Goal: Find specific page/section: Find specific page/section

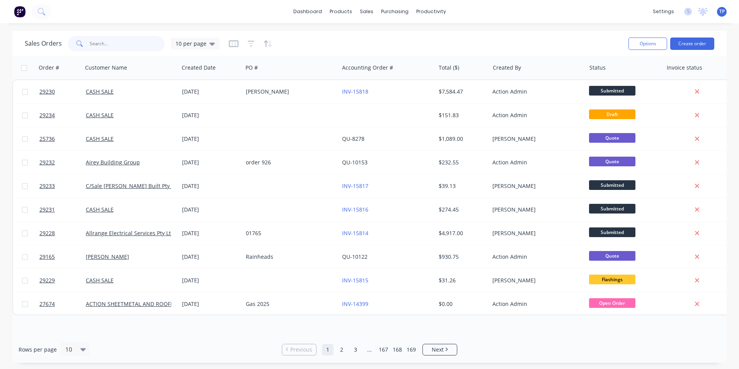
click at [101, 47] on input "text" at bounding box center [127, 43] width 75 height 15
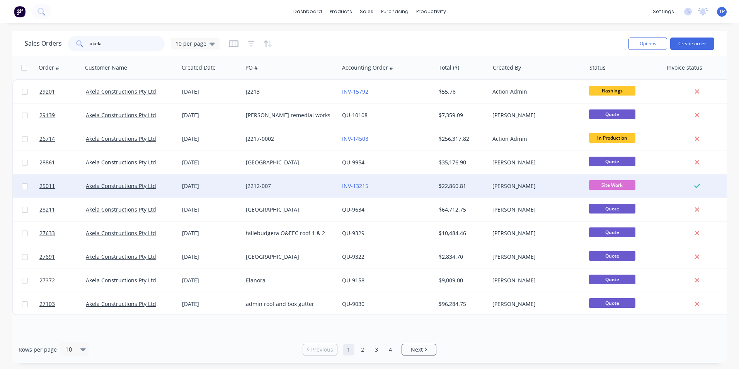
type input "akela"
click at [326, 184] on div "J2212-007" at bounding box center [289, 186] width 86 height 8
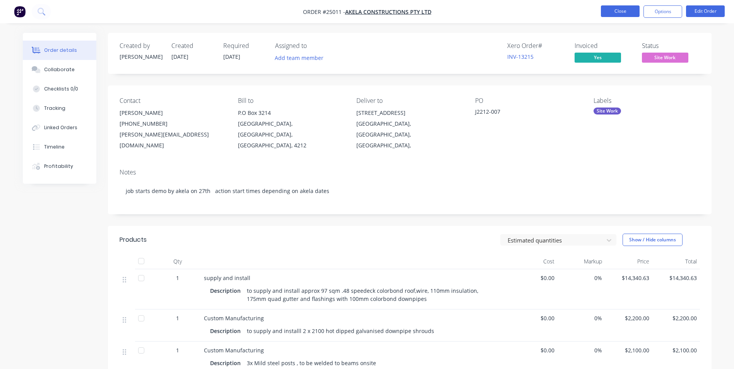
click at [613, 11] on button "Close" at bounding box center [619, 11] width 39 height 12
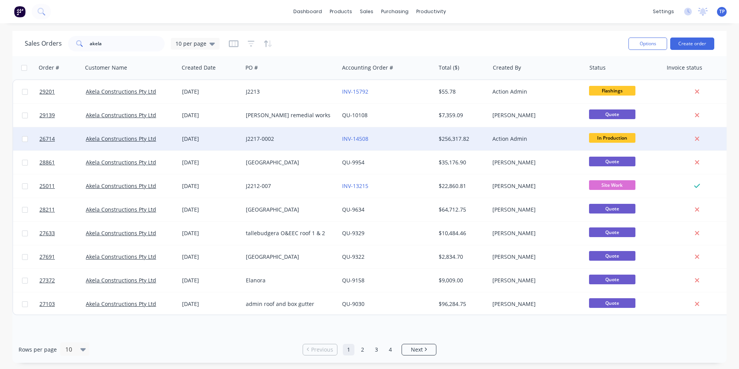
click at [309, 137] on div "J2217-0002" at bounding box center [289, 139] width 86 height 8
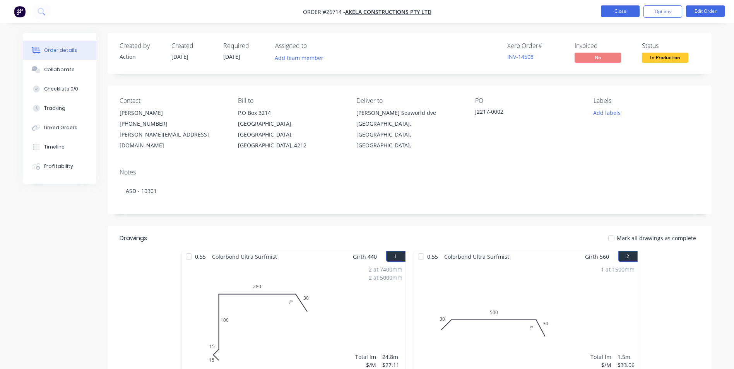
click at [609, 10] on button "Close" at bounding box center [619, 11] width 39 height 12
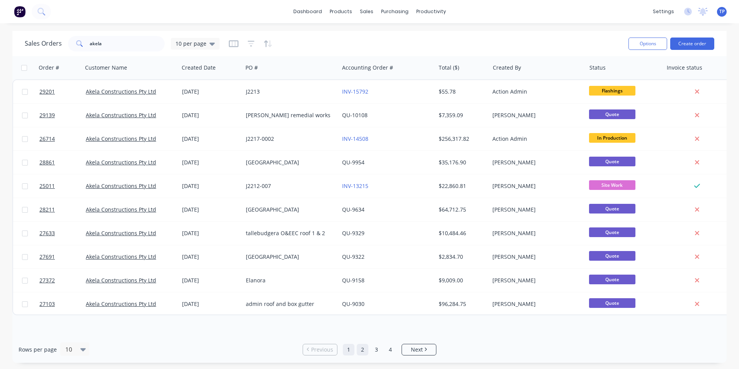
click at [360, 351] on link "2" at bounding box center [363, 350] width 12 height 12
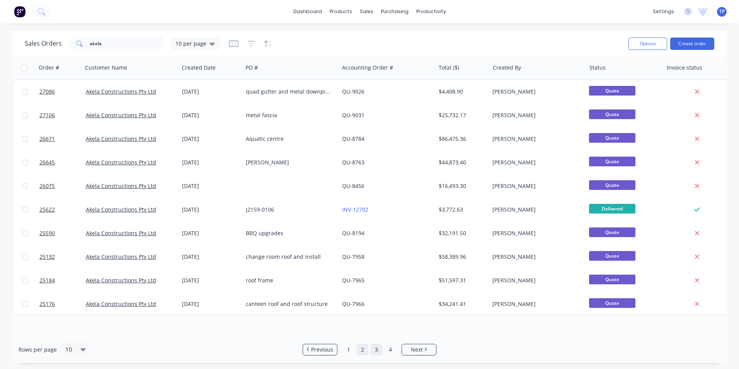
click at [376, 350] on link "3" at bounding box center [377, 350] width 12 height 12
click at [391, 350] on link "4" at bounding box center [391, 350] width 12 height 12
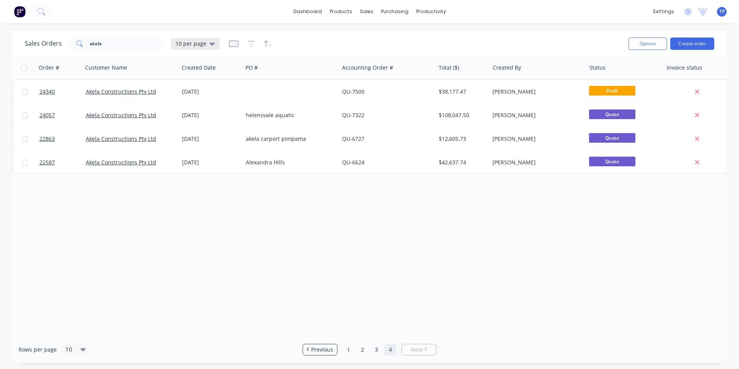
click at [210, 41] on icon at bounding box center [212, 43] width 5 height 9
click at [186, 143] on button "Archived" at bounding box center [217, 140] width 88 height 9
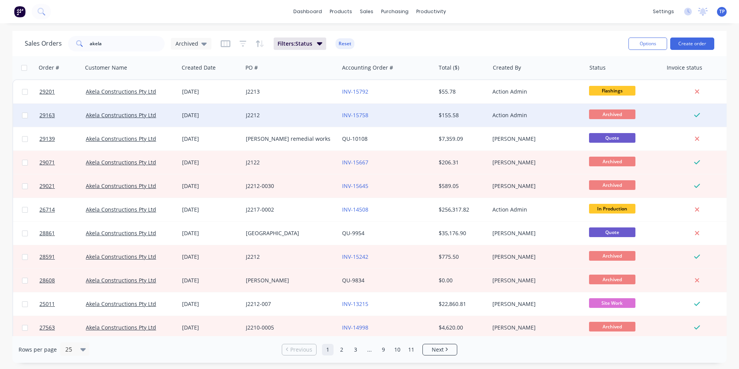
click at [288, 112] on div "J2212" at bounding box center [289, 115] width 86 height 8
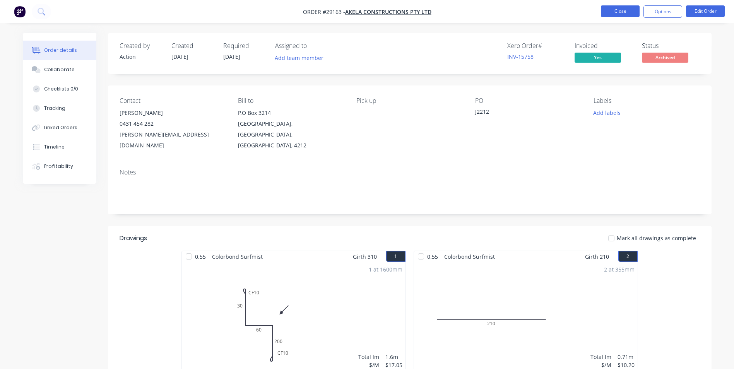
click at [611, 11] on button "Close" at bounding box center [619, 11] width 39 height 12
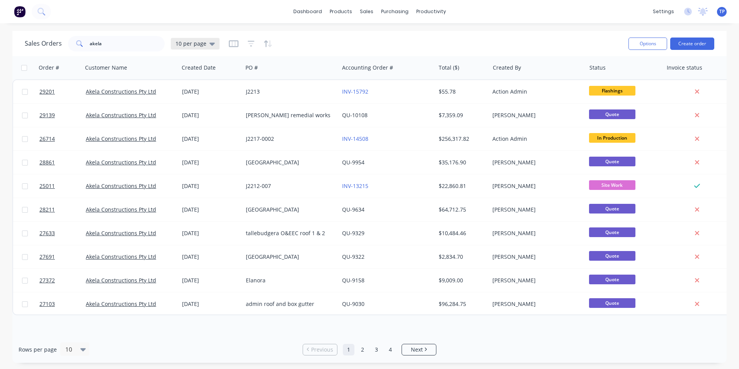
click at [205, 46] on div "10 per page" at bounding box center [195, 43] width 39 height 7
click at [174, 138] on button "Archived" at bounding box center [217, 140] width 88 height 9
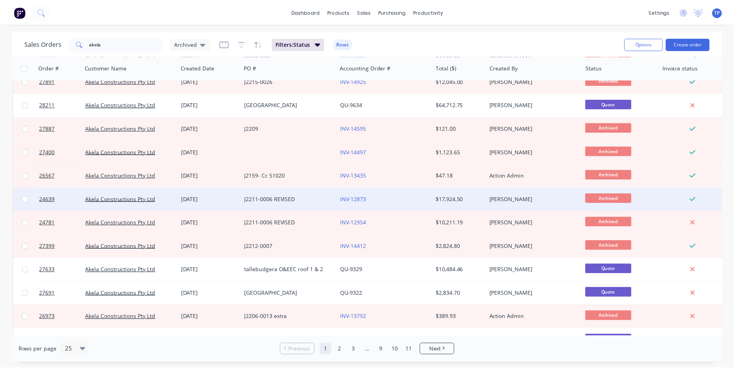
scroll to position [271, 0]
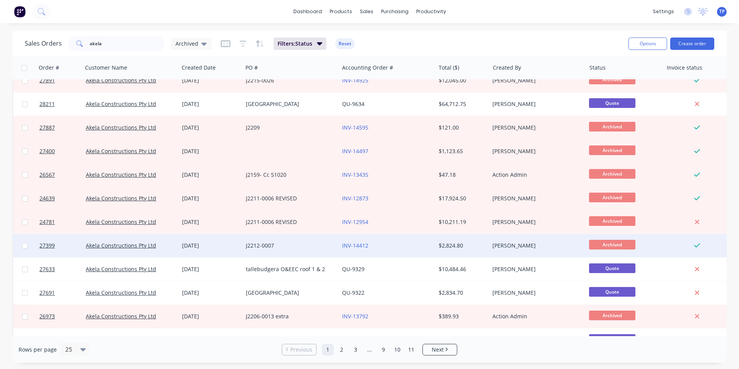
click at [292, 248] on div "J2212-0007" at bounding box center [289, 246] width 86 height 8
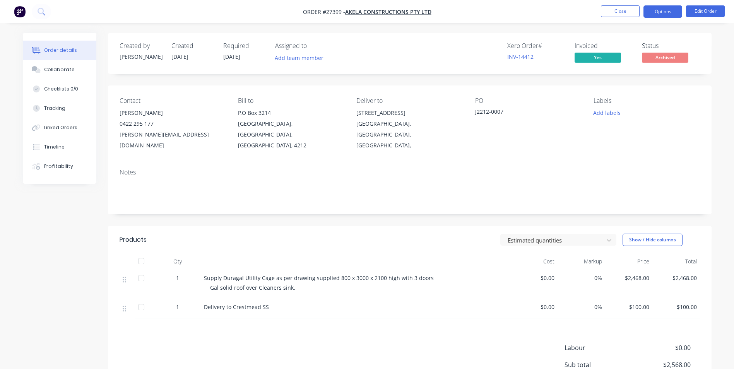
click at [652, 10] on button "Options" at bounding box center [662, 11] width 39 height 12
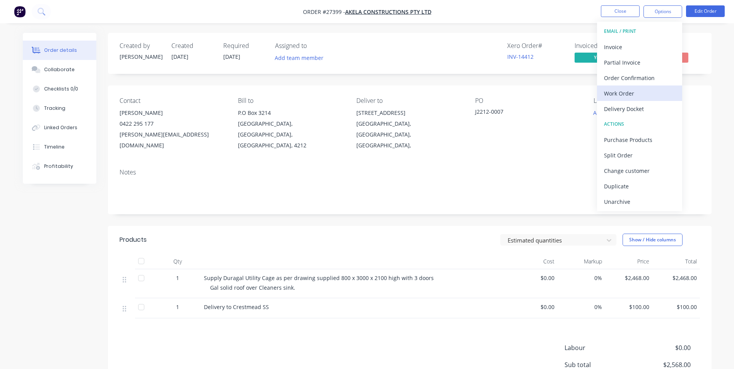
click at [615, 91] on div "Work Order" at bounding box center [639, 93] width 71 height 11
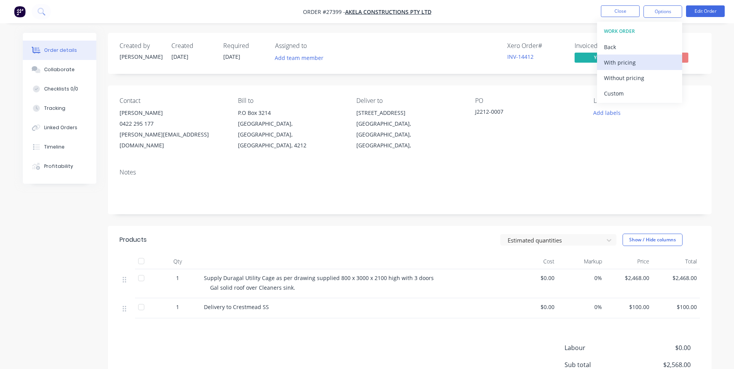
click at [613, 63] on div "With pricing" at bounding box center [639, 62] width 71 height 11
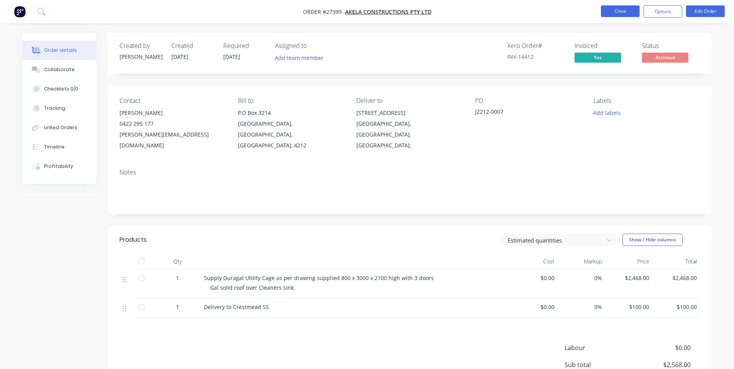
click at [606, 10] on button "Close" at bounding box center [619, 11] width 39 height 12
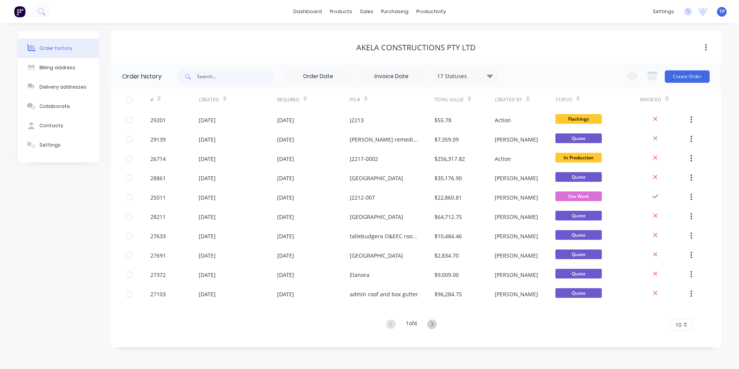
click at [490, 76] on icon at bounding box center [490, 75] width 6 height 3
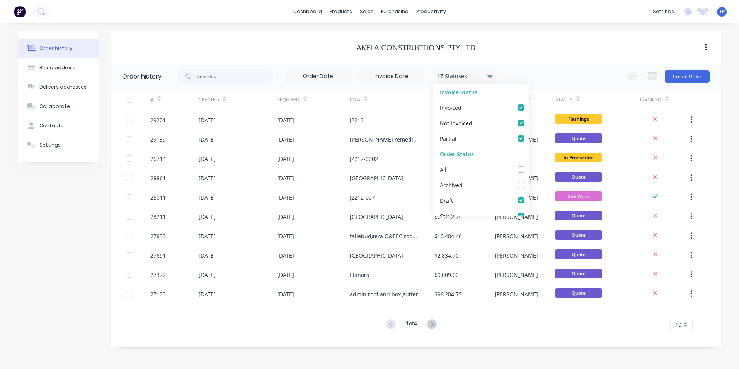
click at [529, 165] on label at bounding box center [529, 165] width 0 height 0
click at [529, 170] on input "checkbox" at bounding box center [532, 168] width 6 height 7
checkbox input "true"
click at [223, 356] on div "Order history Billing address Delivery addresses Collaborate Contacts Settings …" at bounding box center [369, 196] width 739 height 346
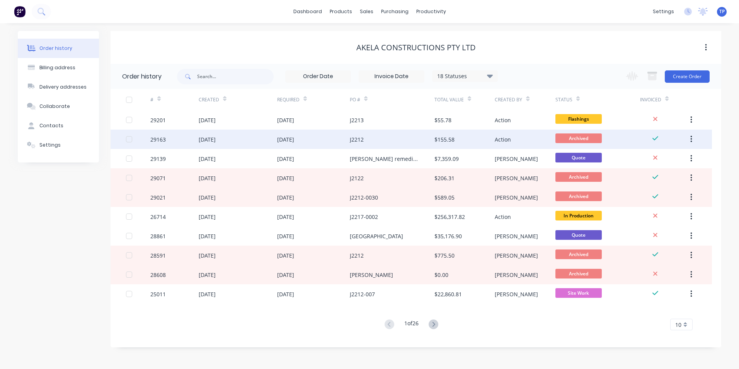
click at [417, 139] on div "J2212" at bounding box center [392, 139] width 85 height 19
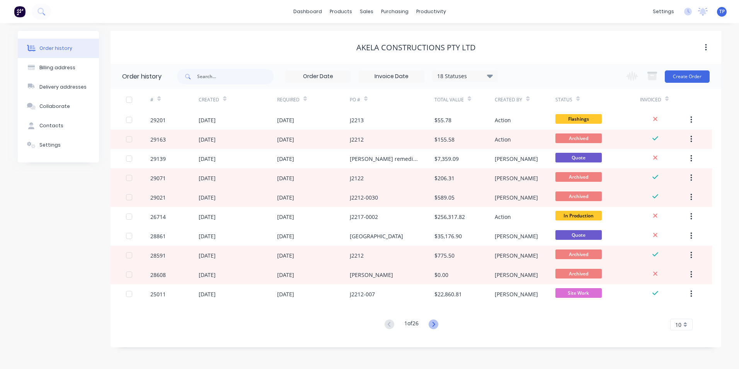
click at [432, 322] on icon at bounding box center [434, 324] width 10 height 10
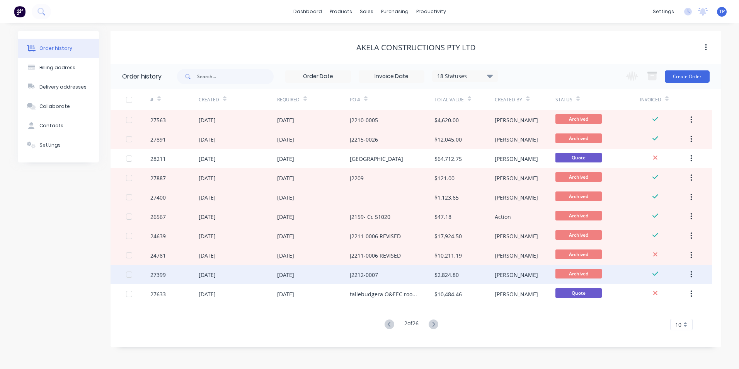
click at [398, 277] on div "J2212-0007" at bounding box center [392, 274] width 85 height 19
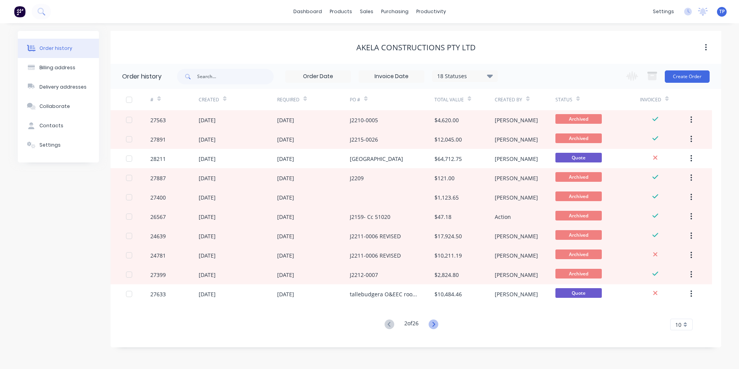
click at [433, 325] on icon at bounding box center [434, 324] width 10 height 10
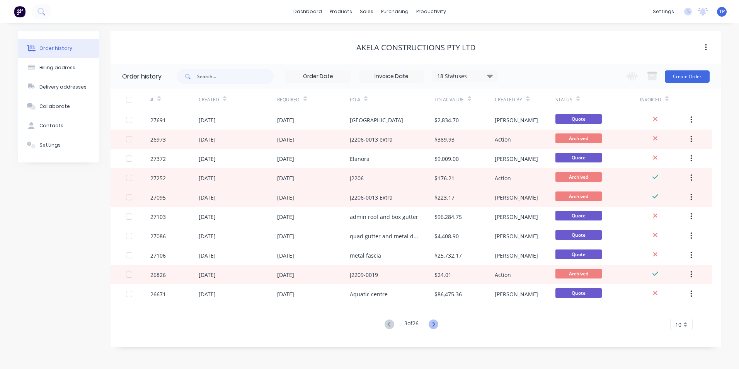
click at [433, 323] on icon at bounding box center [434, 324] width 10 height 10
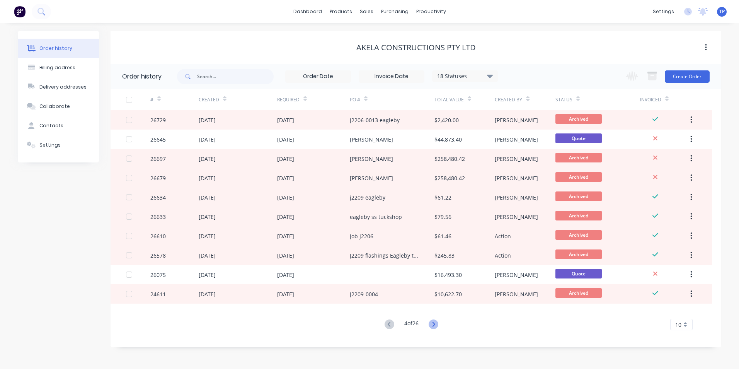
click at [434, 324] on icon at bounding box center [434, 324] width 10 height 10
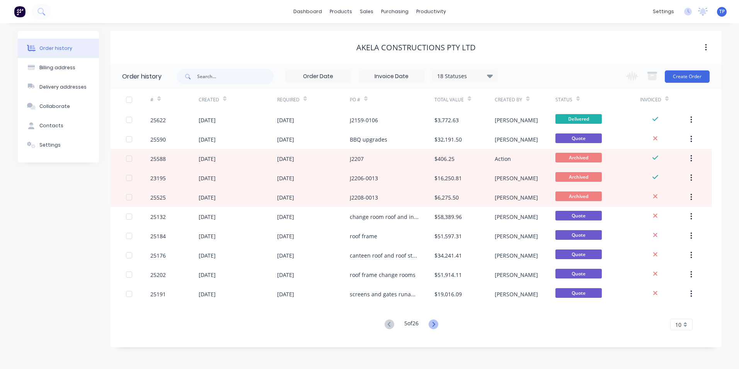
click at [433, 323] on icon at bounding box center [434, 324] width 10 height 10
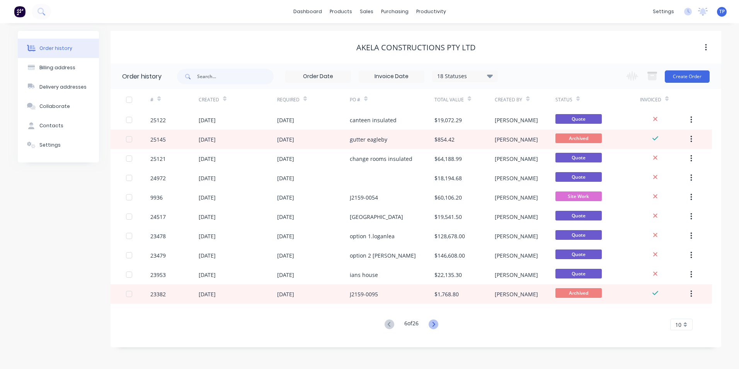
click at [434, 325] on icon at bounding box center [434, 324] width 10 height 10
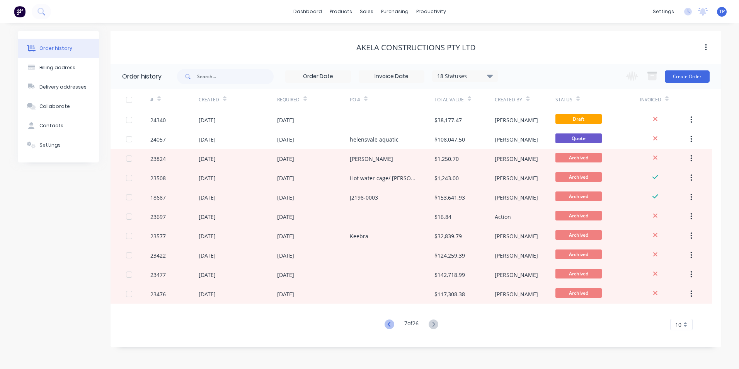
click at [386, 324] on icon at bounding box center [390, 324] width 10 height 10
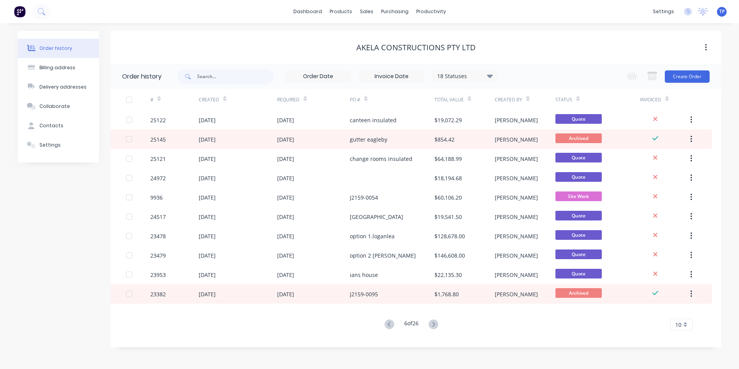
click at [386, 324] on icon at bounding box center [390, 324] width 10 height 10
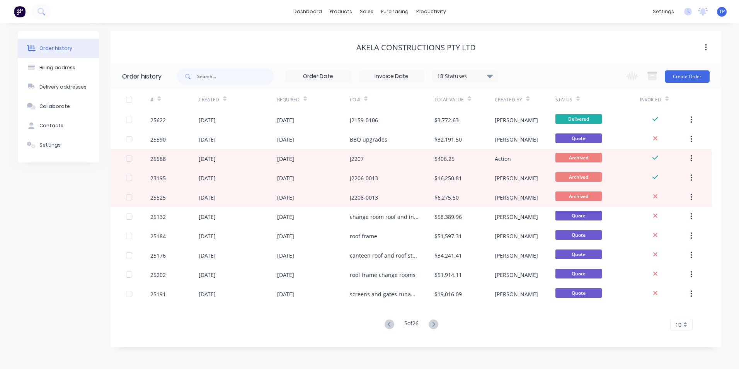
click at [386, 324] on icon at bounding box center [390, 324] width 10 height 10
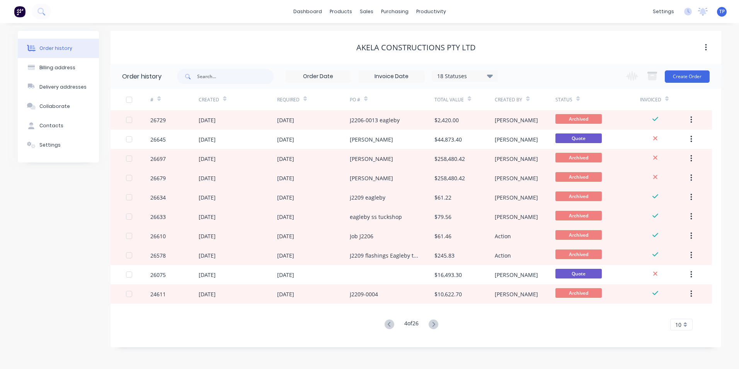
click at [386, 324] on icon at bounding box center [390, 324] width 10 height 10
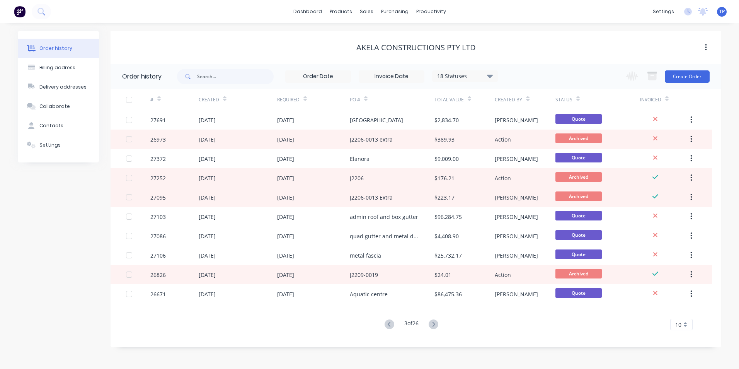
click at [386, 324] on icon at bounding box center [390, 324] width 10 height 10
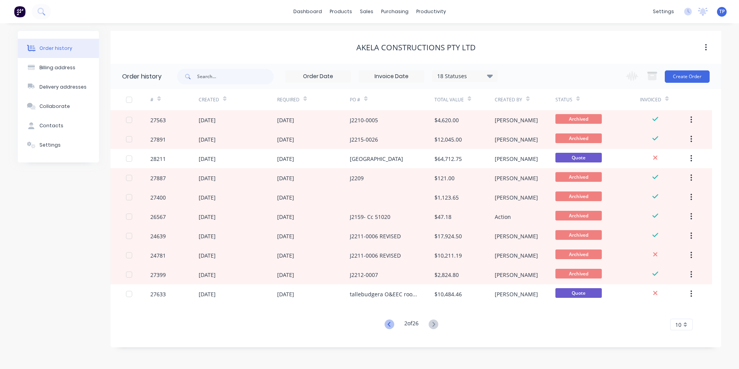
click at [386, 324] on icon at bounding box center [390, 324] width 10 height 10
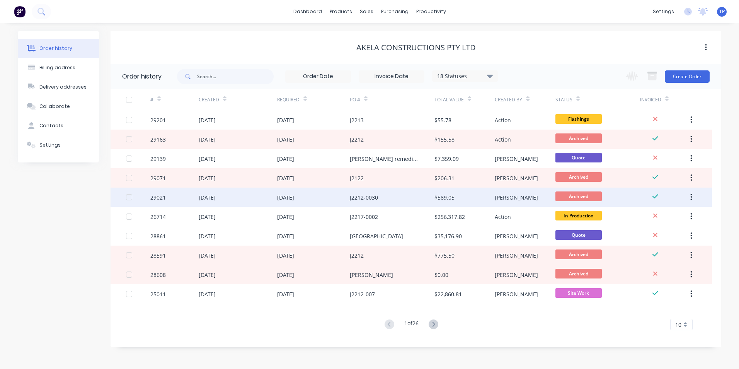
click at [404, 199] on div "J2212-0030" at bounding box center [392, 197] width 85 height 19
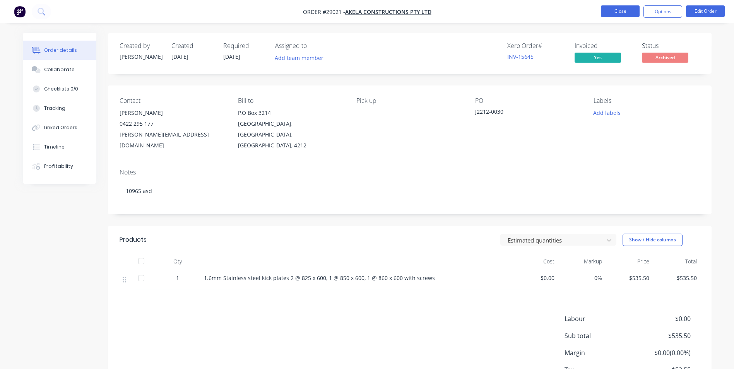
click at [606, 12] on button "Close" at bounding box center [619, 11] width 39 height 12
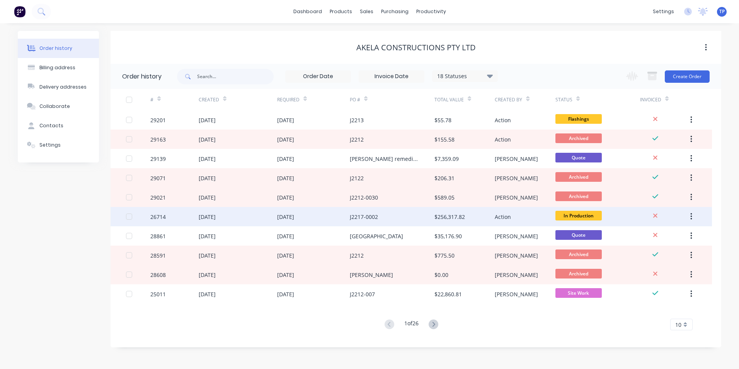
click at [396, 220] on div "J2217-0002" at bounding box center [392, 216] width 85 height 19
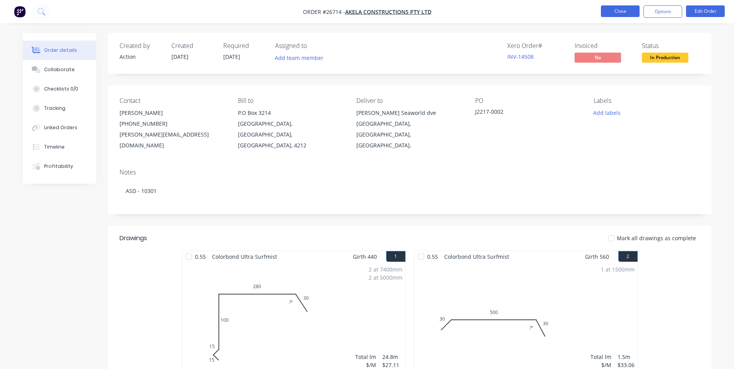
click at [604, 12] on button "Close" at bounding box center [619, 11] width 39 height 12
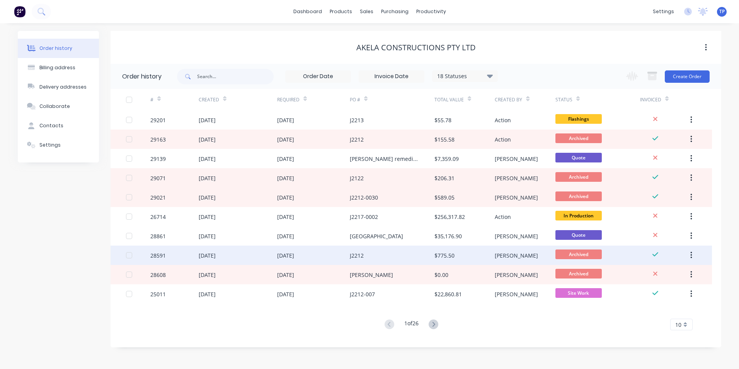
click at [333, 256] on div "26 Sep 2025" at bounding box center [313, 255] width 73 height 19
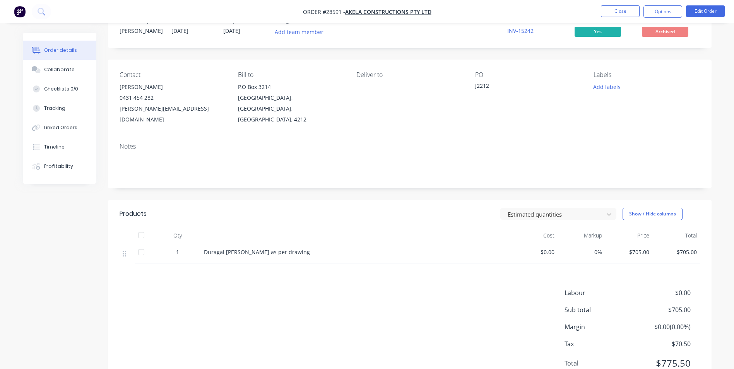
scroll to position [9, 0]
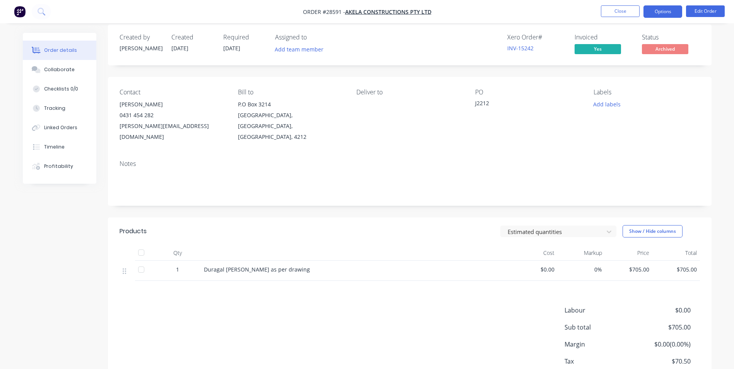
click at [650, 11] on button "Options" at bounding box center [662, 11] width 39 height 12
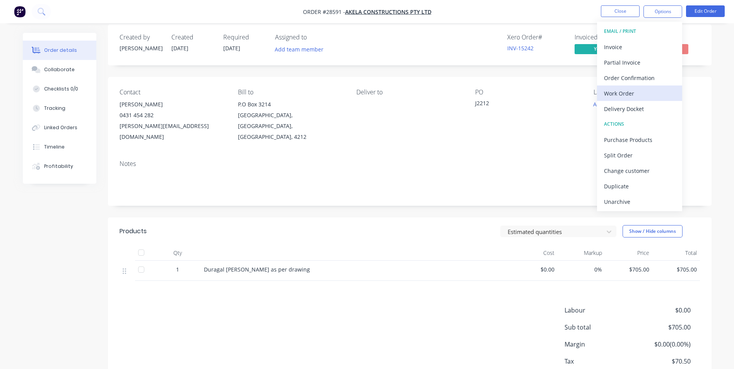
click at [629, 93] on div "Work Order" at bounding box center [639, 93] width 71 height 11
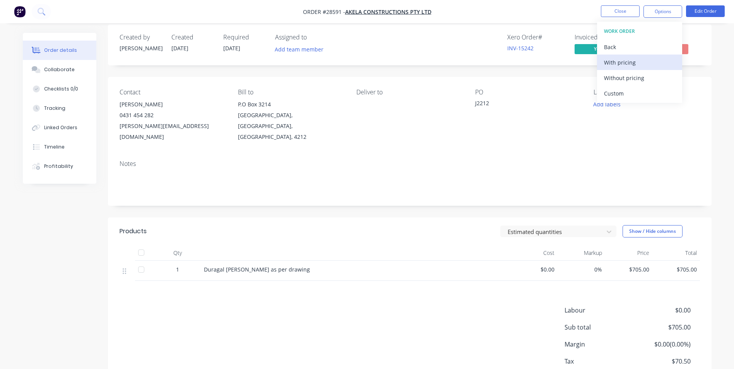
click at [622, 64] on div "With pricing" at bounding box center [639, 62] width 71 height 11
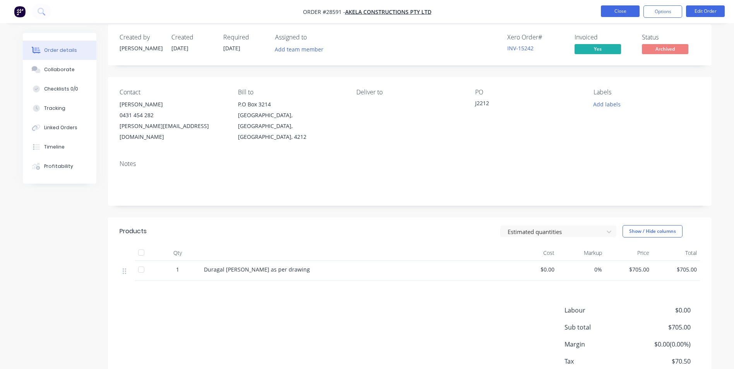
click at [608, 11] on button "Close" at bounding box center [619, 11] width 39 height 12
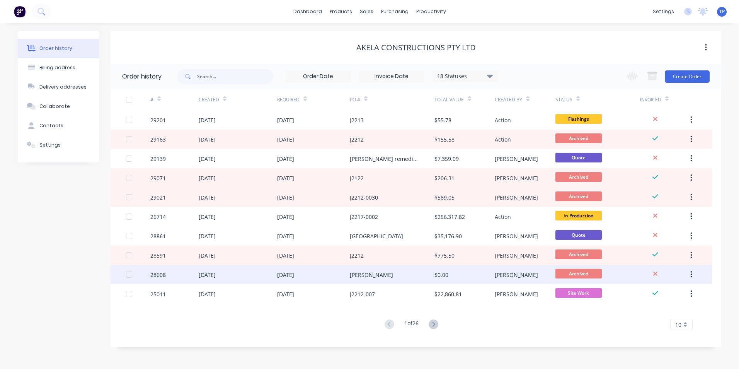
click at [315, 278] on div "[DATE]" at bounding box center [313, 274] width 73 height 19
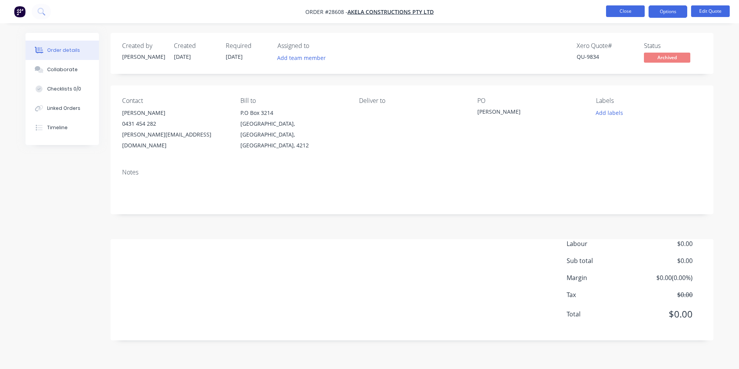
click at [609, 12] on button "Close" at bounding box center [625, 11] width 39 height 12
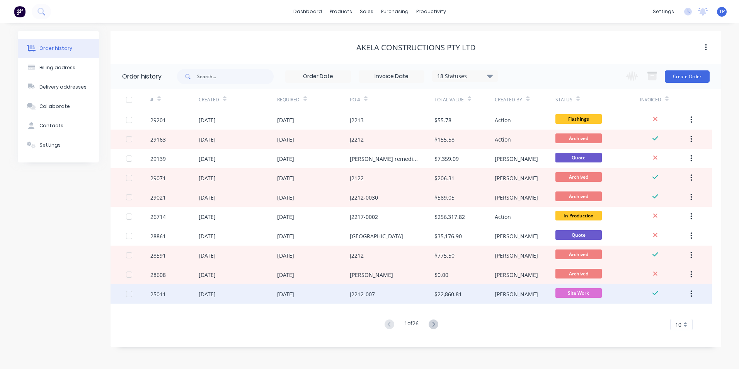
click at [324, 293] on div "09 Jul 2025" at bounding box center [313, 293] width 73 height 19
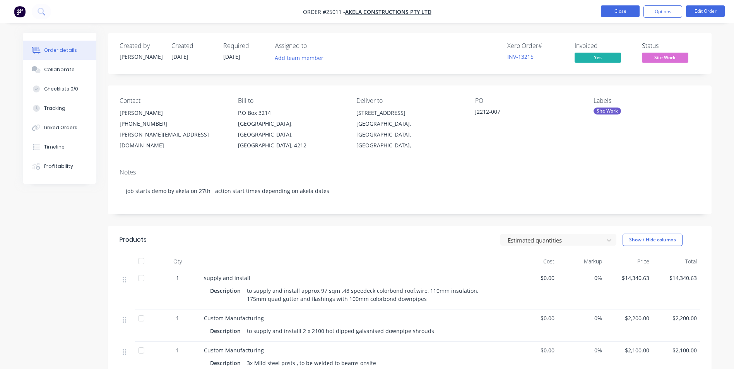
click at [608, 12] on button "Close" at bounding box center [619, 11] width 39 height 12
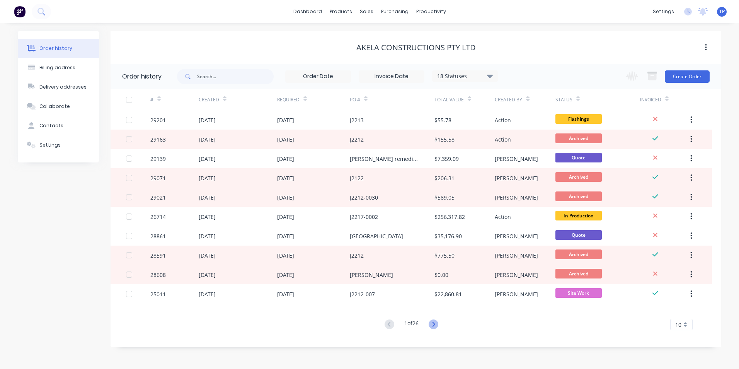
click at [435, 325] on icon at bounding box center [434, 324] width 10 height 10
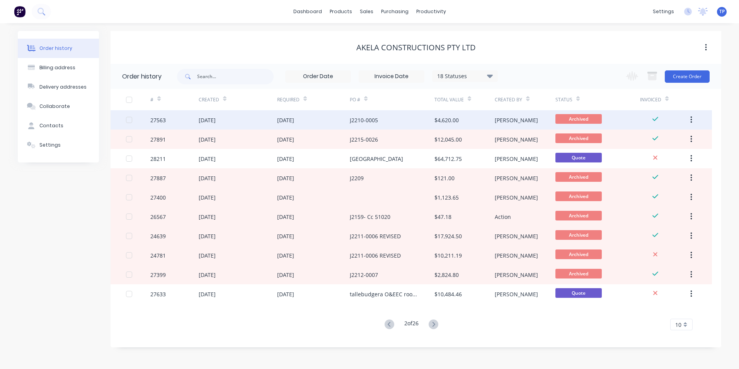
click at [401, 124] on div "J2210-0005" at bounding box center [392, 119] width 85 height 19
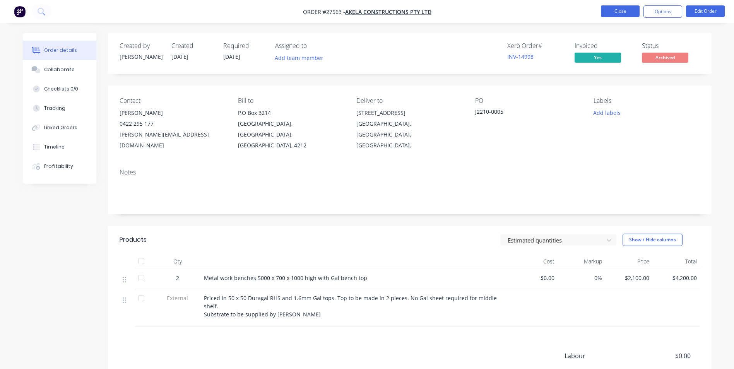
click at [613, 10] on button "Close" at bounding box center [619, 11] width 39 height 12
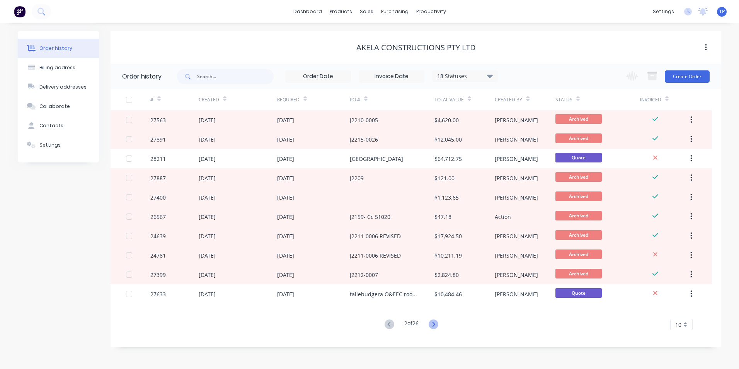
click at [435, 324] on icon at bounding box center [434, 324] width 10 height 10
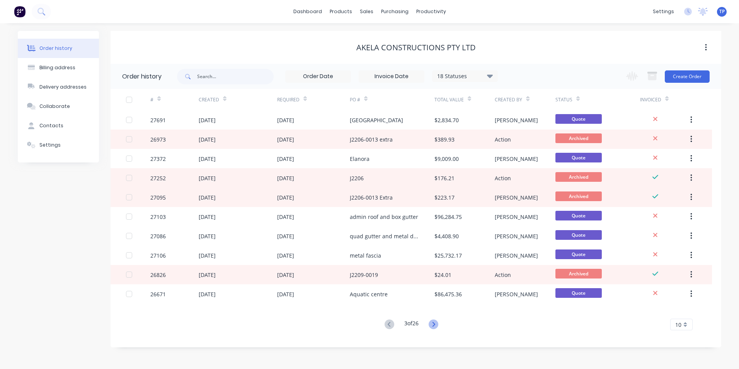
click at [434, 324] on icon at bounding box center [434, 324] width 10 height 10
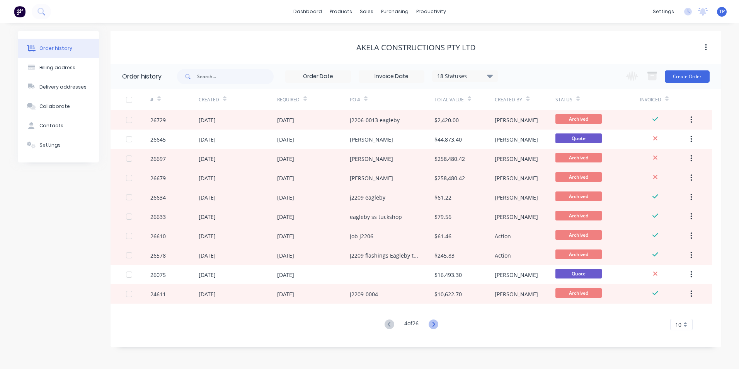
click at [433, 324] on icon at bounding box center [434, 324] width 10 height 10
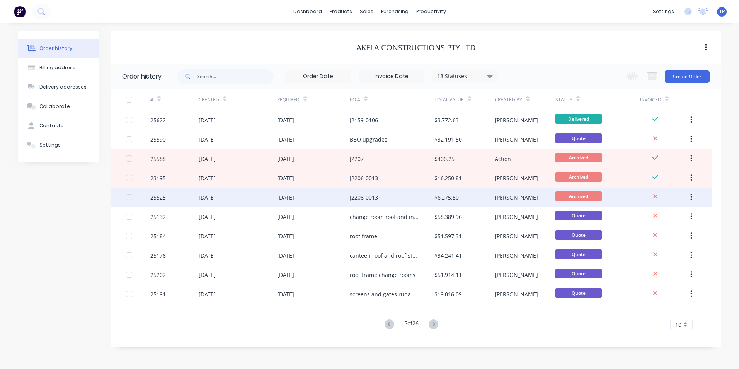
click at [412, 199] on div "J2208-0013" at bounding box center [392, 197] width 85 height 19
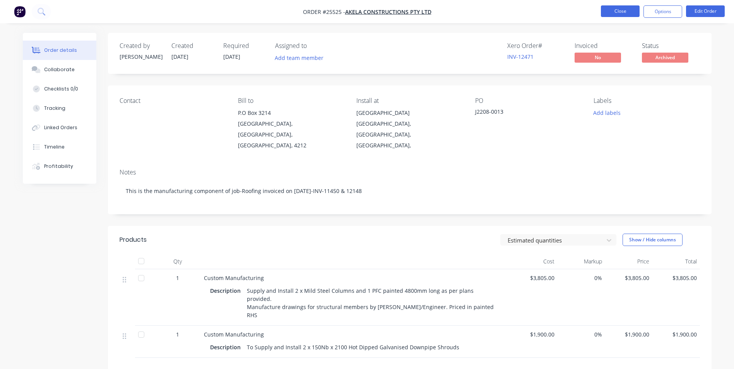
click at [607, 9] on button "Close" at bounding box center [619, 11] width 39 height 12
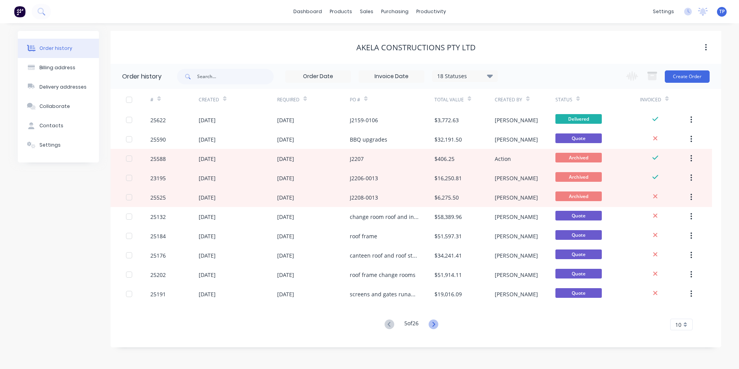
click at [435, 323] on icon at bounding box center [433, 324] width 3 height 5
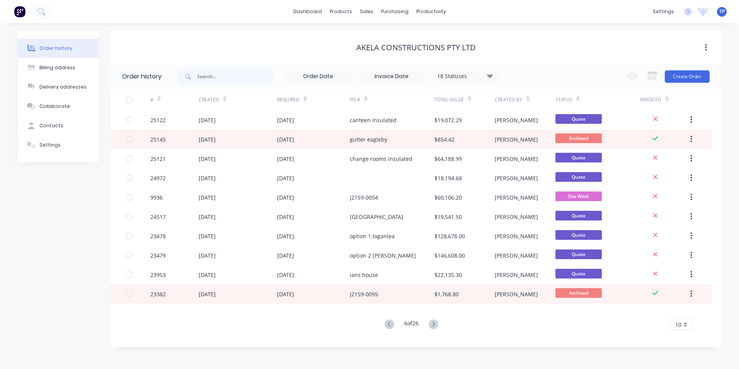
click at [435, 323] on icon at bounding box center [433, 324] width 3 height 5
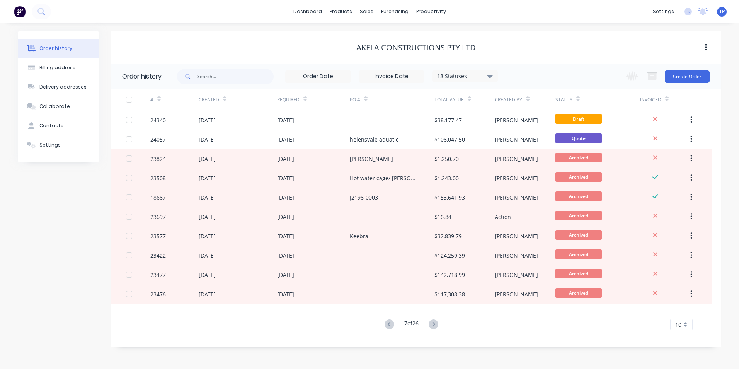
click at [435, 323] on icon at bounding box center [433, 324] width 3 height 5
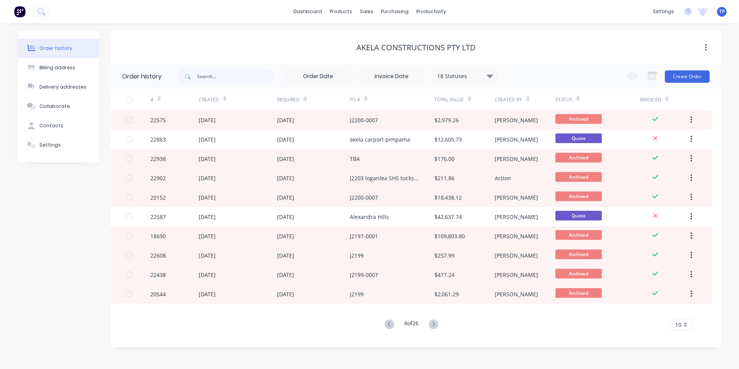
click at [435, 323] on icon at bounding box center [433, 324] width 3 height 5
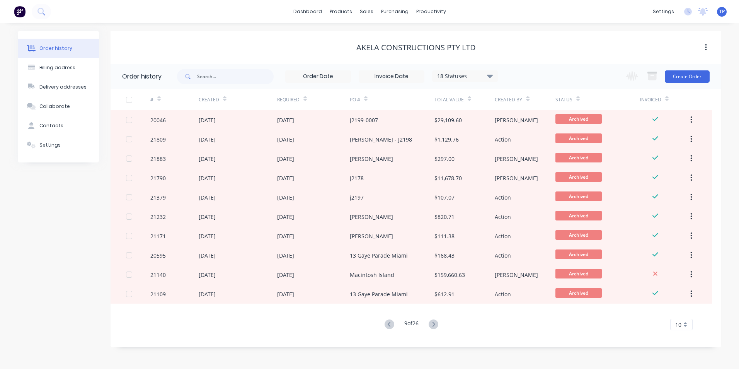
click at [435, 323] on icon at bounding box center [433, 324] width 3 height 5
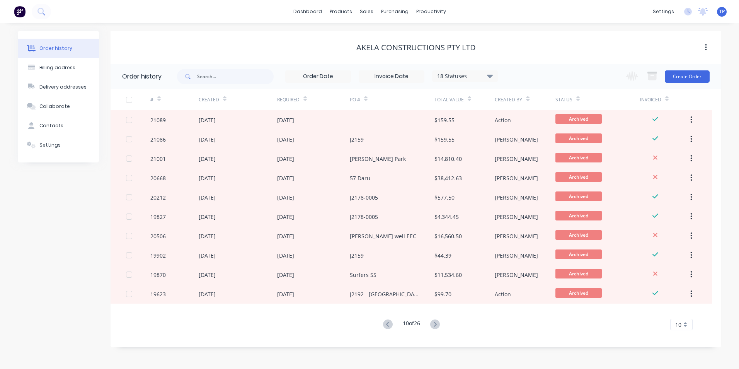
click at [435, 323] on icon at bounding box center [435, 324] width 10 height 10
click at [387, 322] on icon at bounding box center [388, 324] width 10 height 10
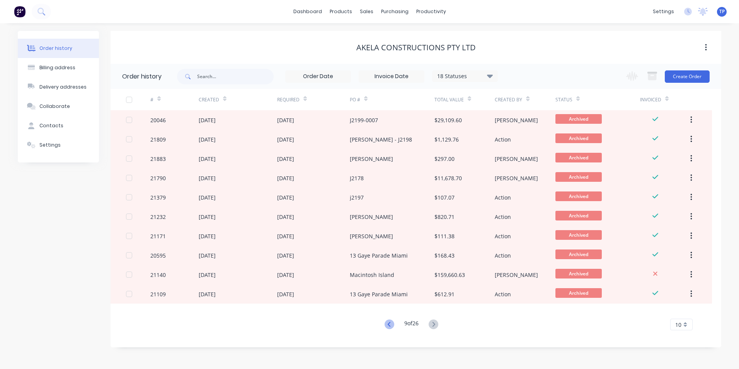
click at [387, 322] on icon at bounding box center [390, 324] width 10 height 10
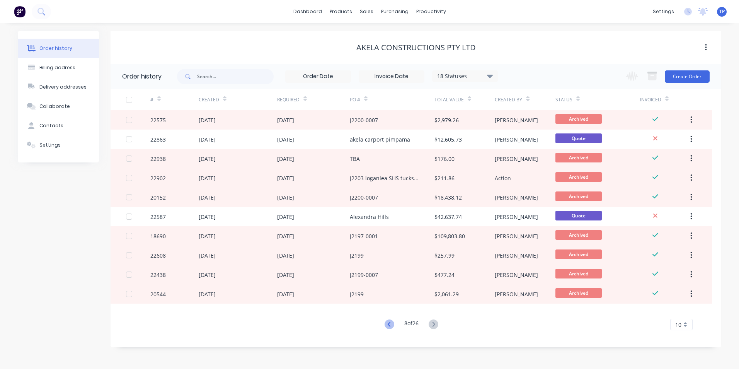
click at [386, 321] on icon at bounding box center [390, 324] width 10 height 10
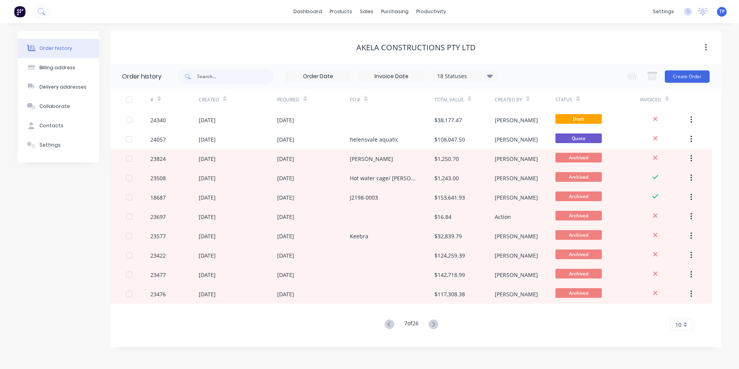
click at [385, 320] on icon at bounding box center [390, 324] width 10 height 10
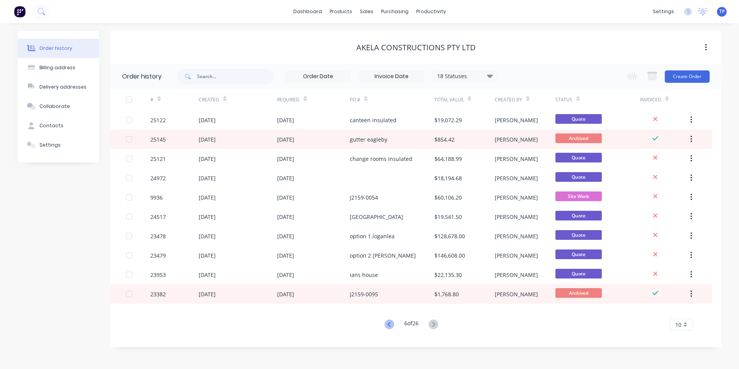
click at [386, 323] on icon at bounding box center [390, 324] width 10 height 10
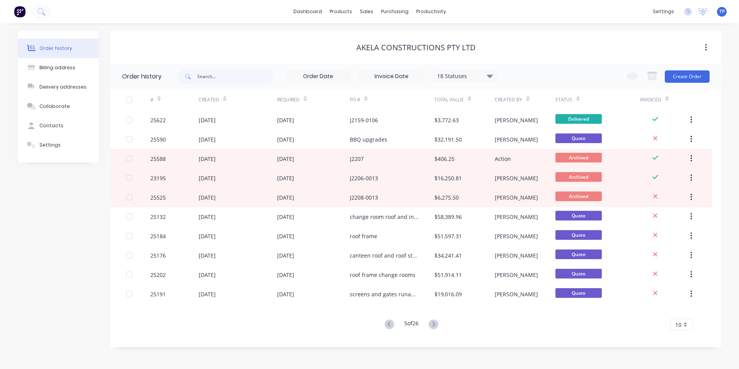
click at [386, 323] on icon at bounding box center [390, 324] width 10 height 10
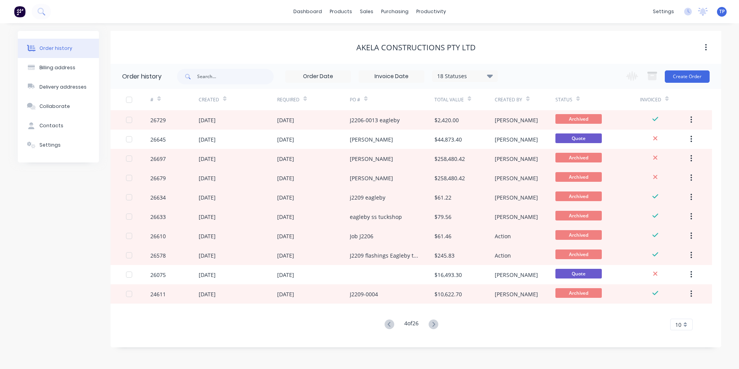
click at [386, 323] on icon at bounding box center [390, 324] width 10 height 10
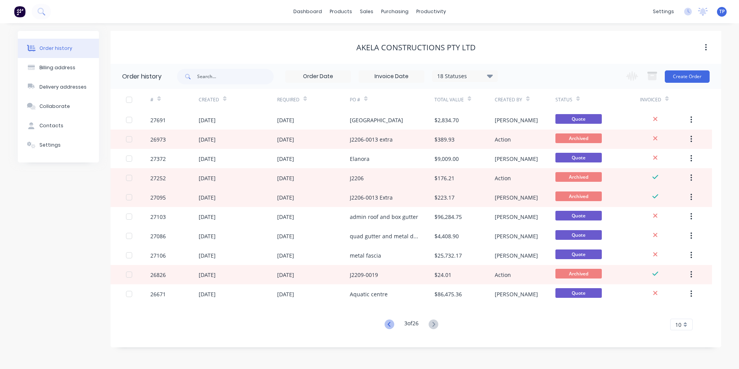
click at [387, 322] on icon at bounding box center [390, 324] width 10 height 10
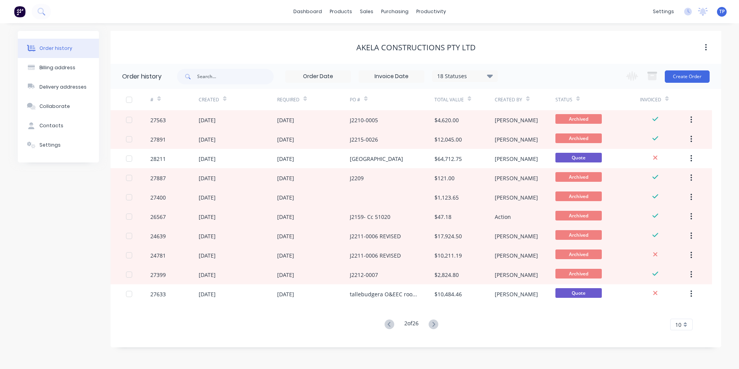
click at [387, 322] on icon at bounding box center [390, 324] width 10 height 10
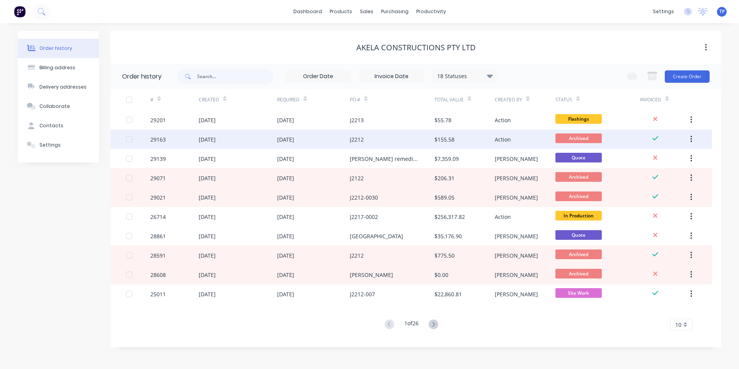
click at [397, 140] on div "J2212" at bounding box center [392, 139] width 85 height 19
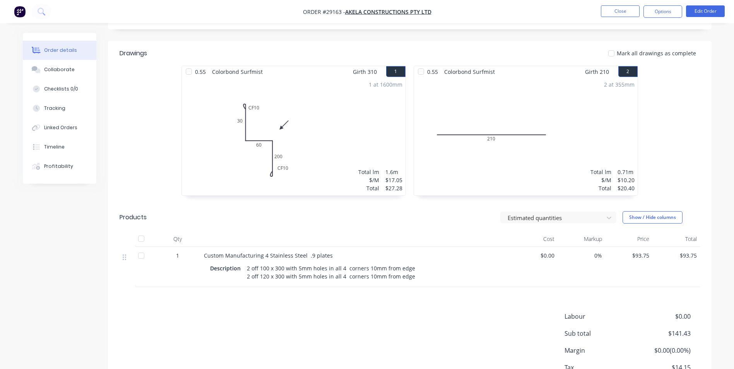
scroll to position [193, 0]
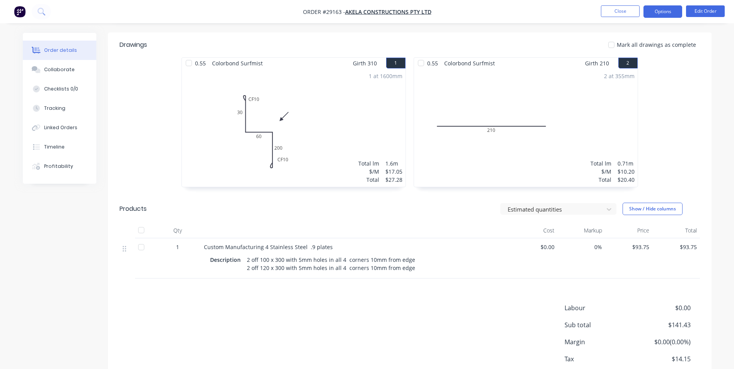
click at [654, 10] on button "Options" at bounding box center [662, 11] width 39 height 12
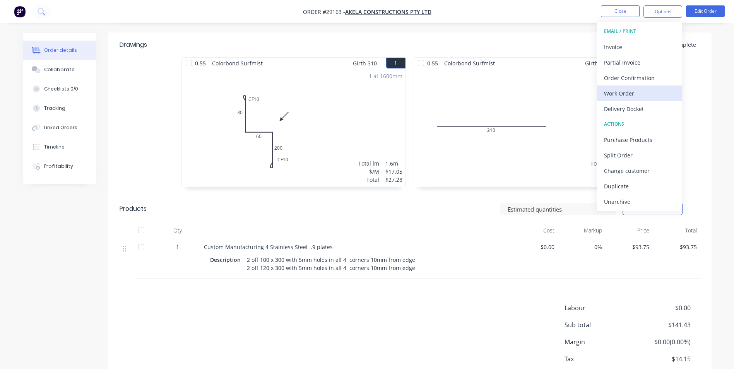
click at [639, 92] on div "Work Order" at bounding box center [639, 93] width 71 height 11
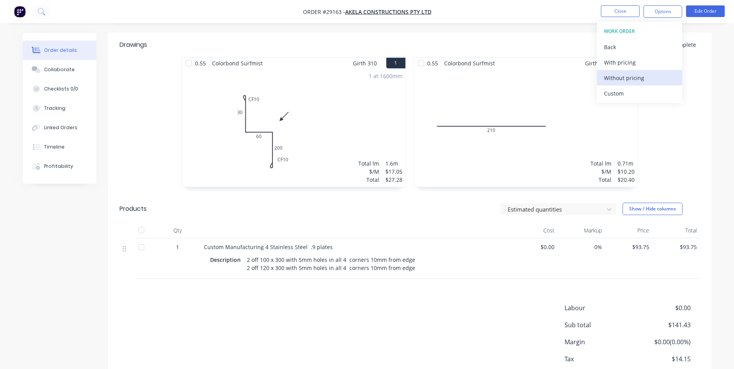
click at [623, 75] on div "Without pricing" at bounding box center [639, 77] width 71 height 11
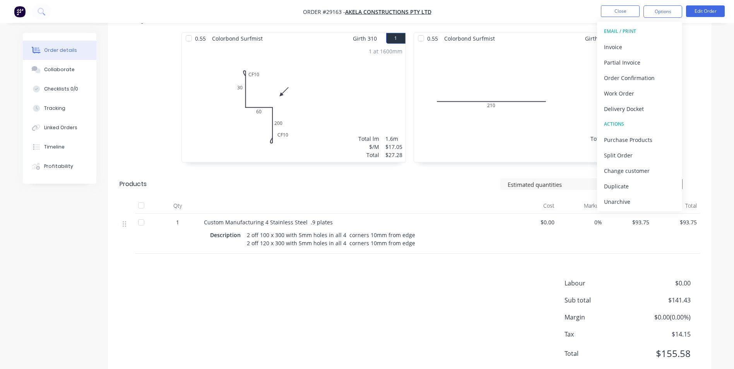
scroll to position [230, 0]
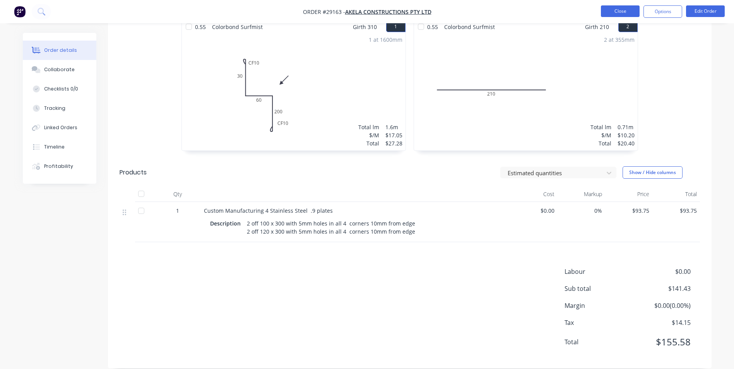
click at [609, 10] on button "Close" at bounding box center [619, 11] width 39 height 12
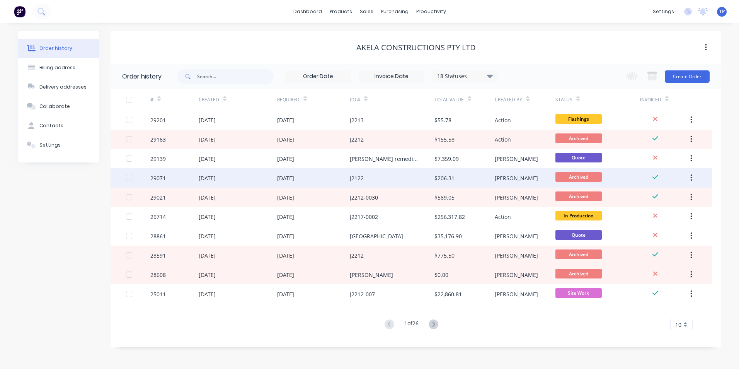
click at [398, 178] on div "J2122" at bounding box center [392, 177] width 85 height 19
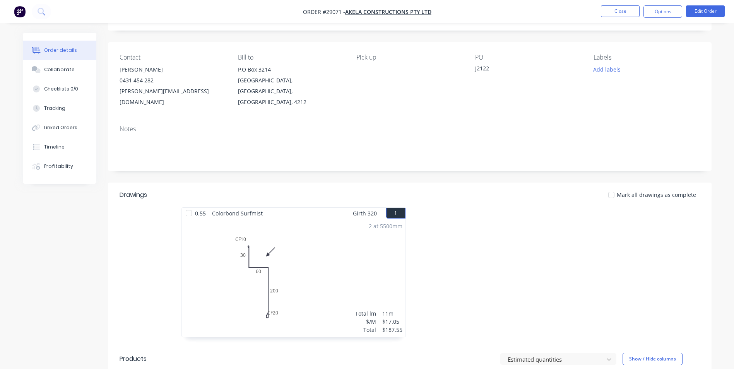
scroll to position [193, 0]
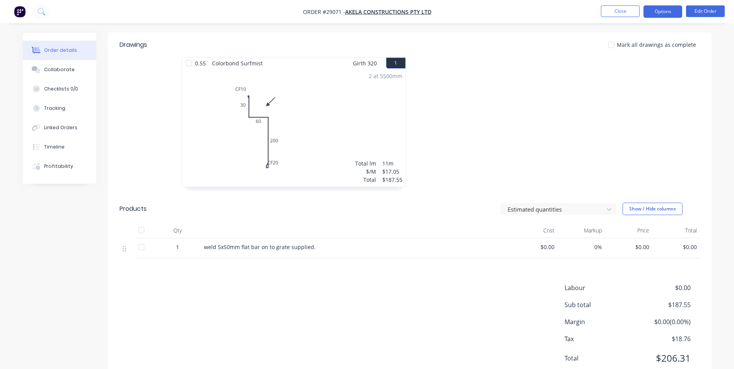
click at [649, 11] on button "Options" at bounding box center [662, 11] width 39 height 12
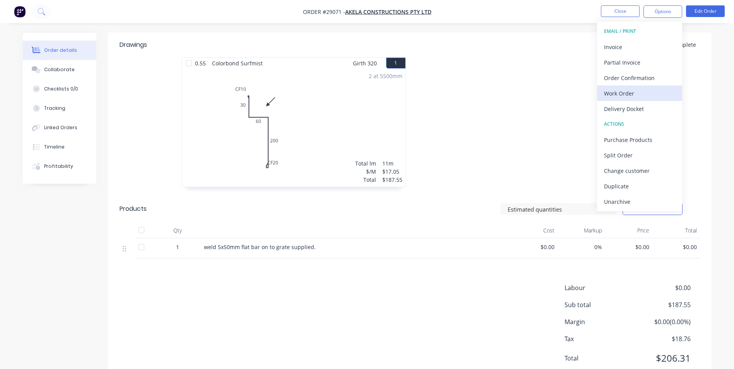
click at [631, 92] on div "Work Order" at bounding box center [639, 93] width 71 height 11
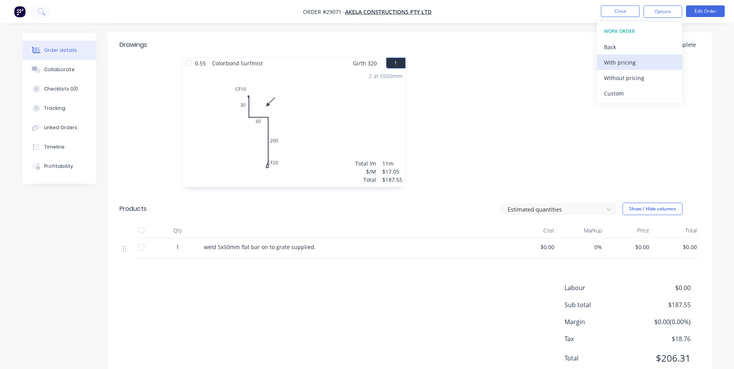
click at [610, 63] on div "With pricing" at bounding box center [639, 62] width 71 height 11
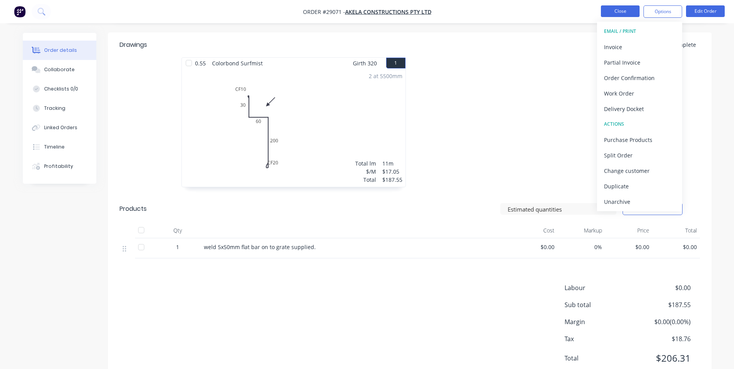
click at [614, 10] on button "Close" at bounding box center [619, 11] width 39 height 12
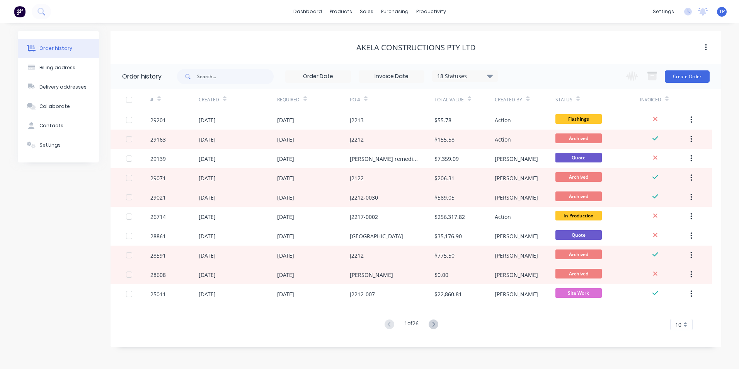
click at [537, 323] on div "1 of 26 10 5 10 15 20 25 30 35" at bounding box center [412, 324] width 602 height 11
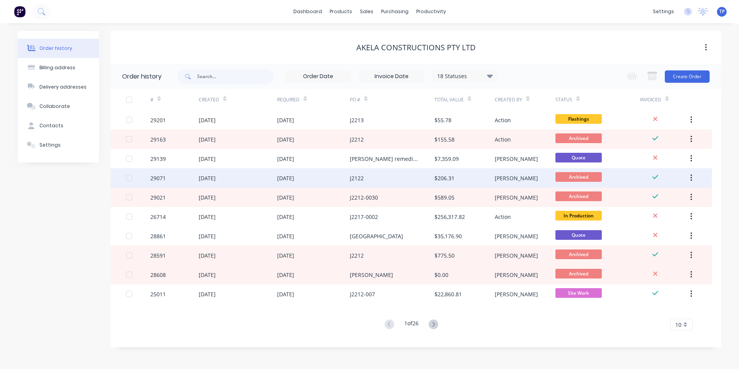
click at [162, 179] on div "29071" at bounding box center [157, 178] width 15 height 8
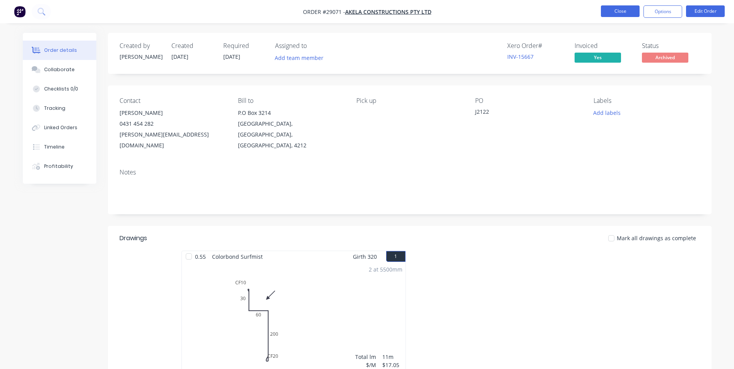
click at [606, 9] on button "Close" at bounding box center [619, 11] width 39 height 12
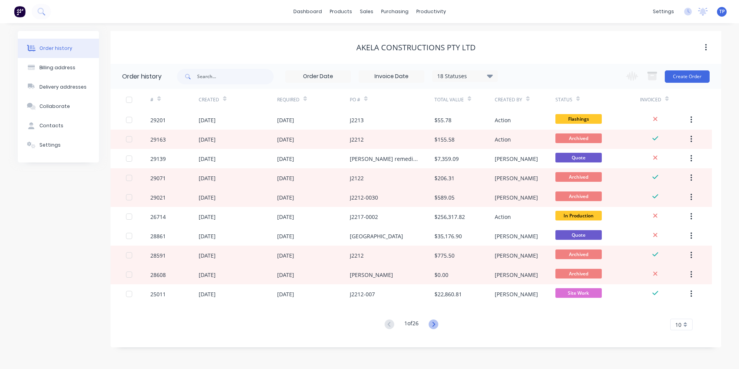
click at [434, 322] on icon at bounding box center [434, 324] width 10 height 10
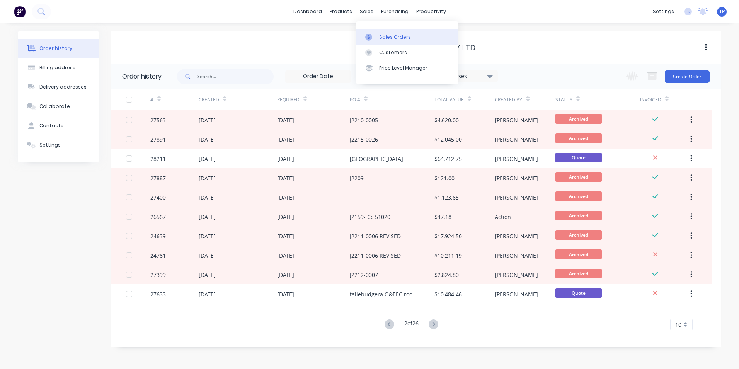
click at [385, 34] on div "Sales Orders" at bounding box center [395, 37] width 32 height 7
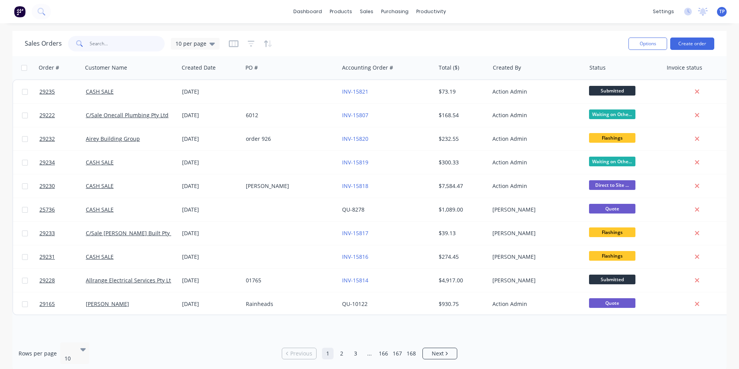
click at [104, 44] on input "text" at bounding box center [127, 43] width 75 height 15
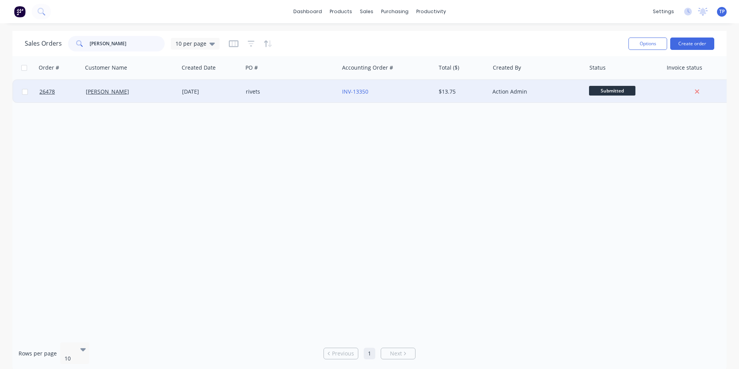
type input "john brown"
click at [156, 95] on div "John Brown" at bounding box center [129, 92] width 86 height 8
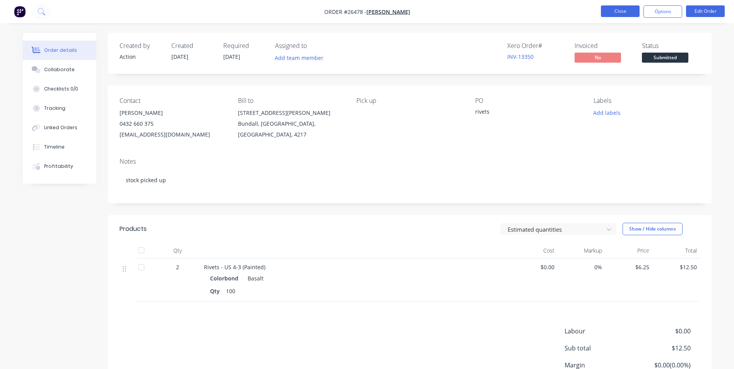
click at [606, 8] on button "Close" at bounding box center [619, 11] width 39 height 12
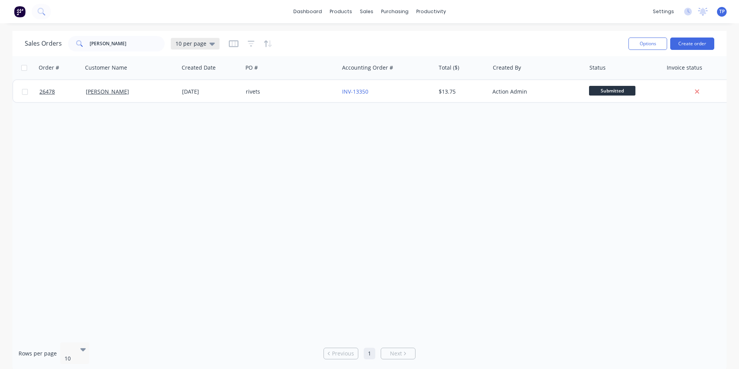
click at [213, 43] on icon at bounding box center [212, 43] width 5 height 9
click at [196, 142] on button "Archived" at bounding box center [217, 140] width 88 height 9
click at [137, 46] on input "john brown" at bounding box center [127, 43] width 75 height 15
type input "j"
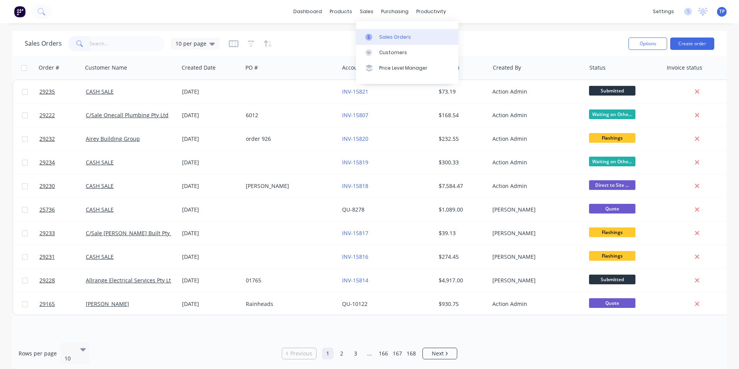
click at [389, 38] on div "Sales Orders" at bounding box center [395, 37] width 32 height 7
